Goal: Find specific page/section: Find specific page/section

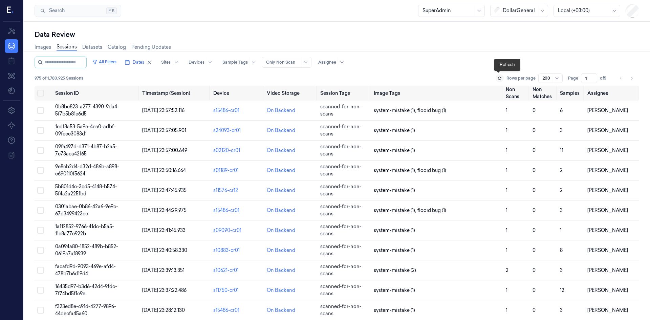
click at [501, 80] on button at bounding box center [499, 78] width 8 height 8
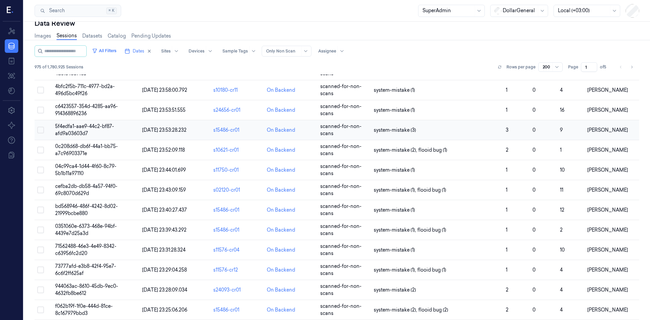
scroll to position [29, 0]
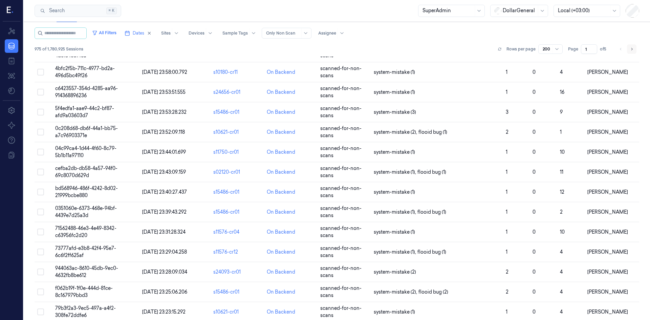
click at [630, 50] on icon "Go to next page" at bounding box center [631, 48] width 4 height 5
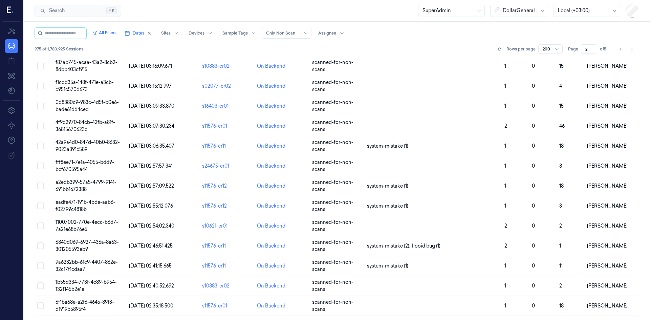
scroll to position [3750, 0]
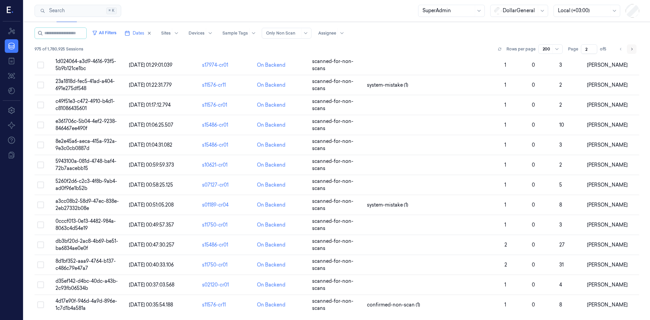
click at [630, 50] on icon "Go to next page" at bounding box center [631, 48] width 4 height 5
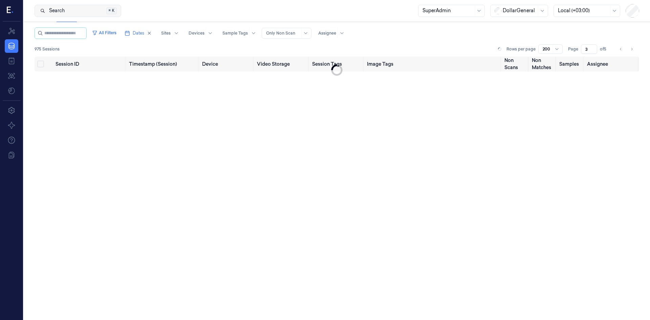
click at [111, 11] on button "Search Search... ⌘ K" at bounding box center [78, 11] width 87 height 12
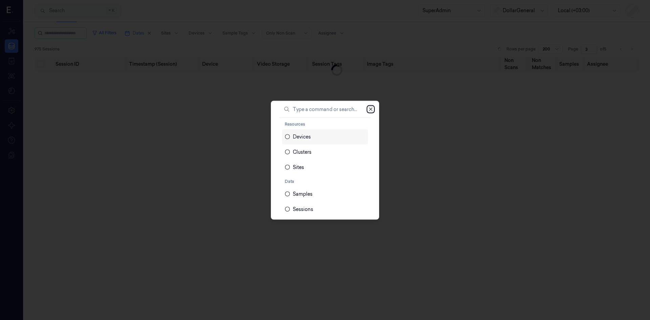
click at [368, 108] on icon "button" at bounding box center [370, 108] width 5 height 5
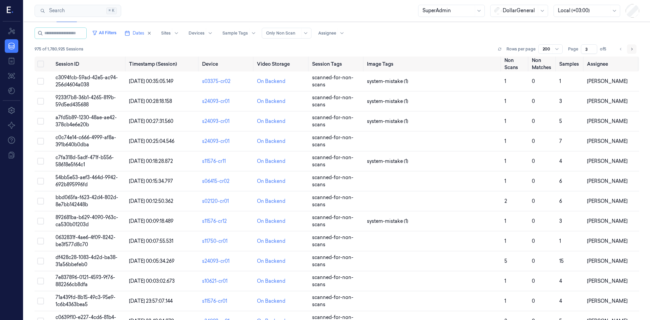
click at [630, 50] on icon "Go to next page" at bounding box center [631, 48] width 4 height 5
type input "4"
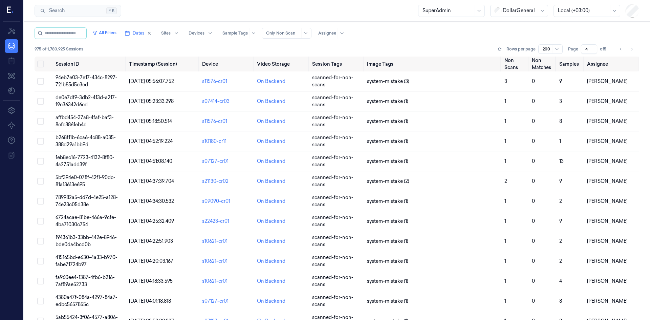
click at [384, 38] on div "All Filters Dates Sites Devices Sample Tags Alert Type Only Non Scan Assignee" at bounding box center [337, 33] width 604 height 12
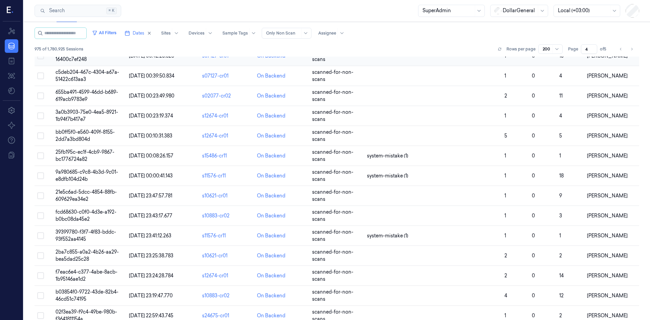
scroll to position [3209, 0]
